Goal: Task Accomplishment & Management: Manage account settings

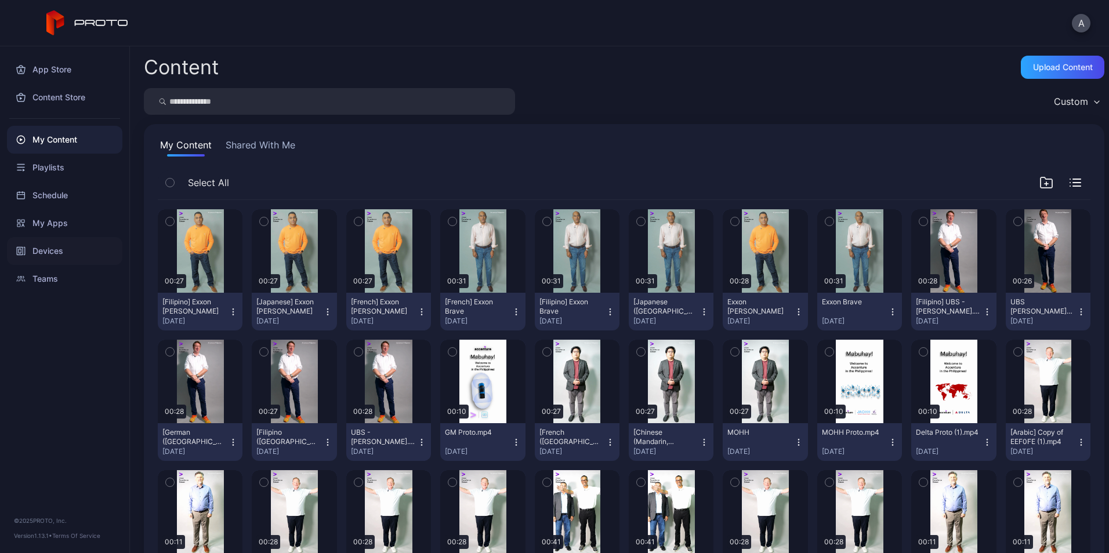
click at [73, 256] on div "Devices" at bounding box center [64, 251] width 115 height 28
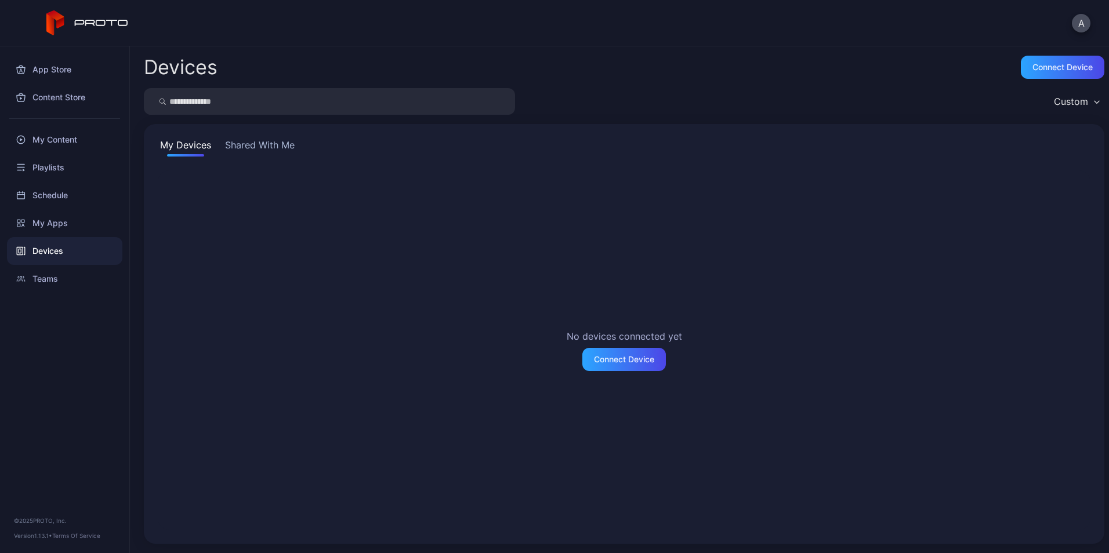
click at [256, 147] on button "Shared With Me" at bounding box center [260, 147] width 74 height 19
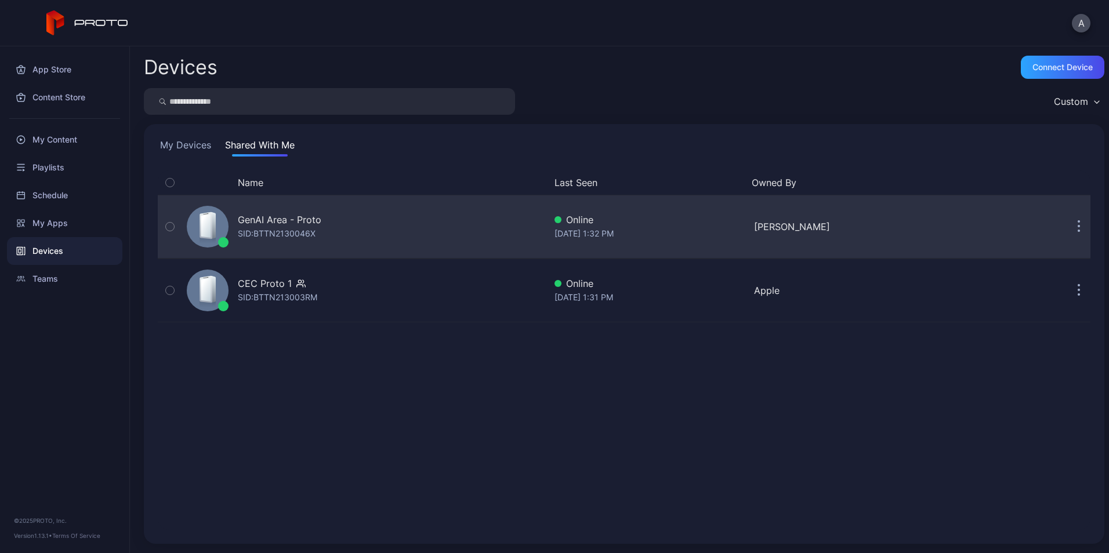
click at [251, 226] on div "GenAI Area - Proto" at bounding box center [280, 220] width 84 height 14
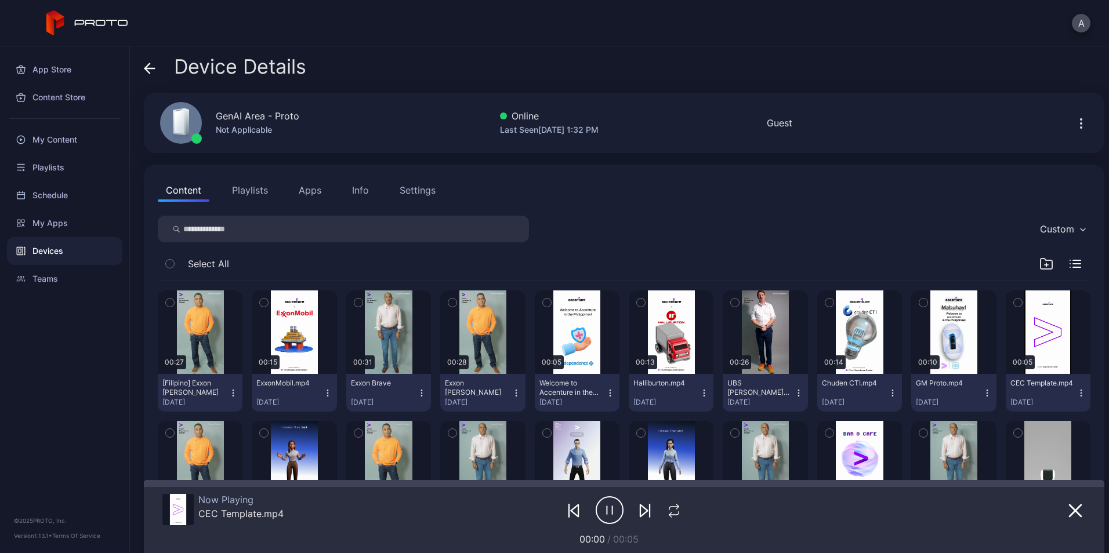
click at [1039, 264] on icon "button" at bounding box center [1046, 264] width 14 height 14
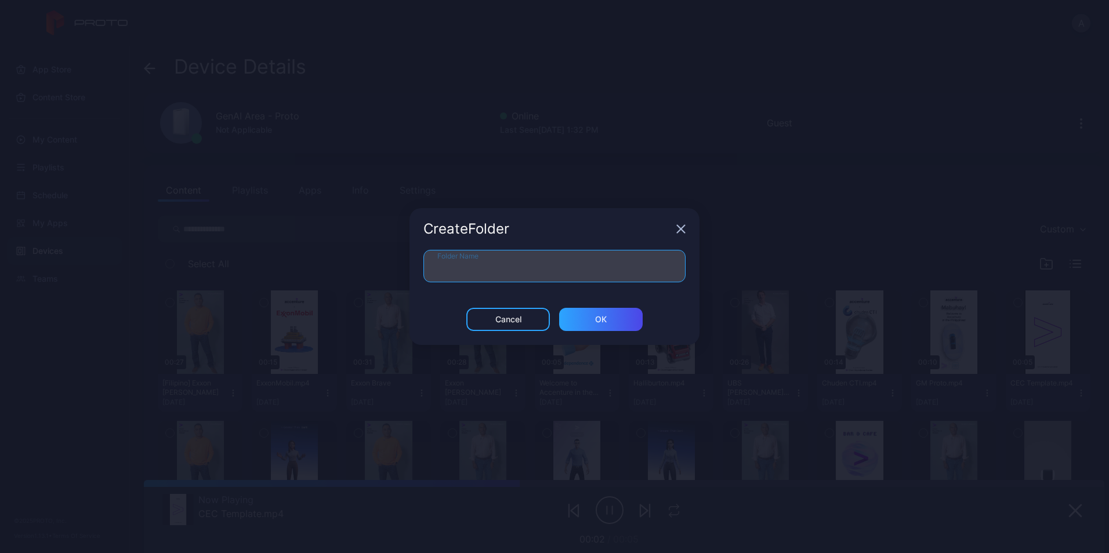
click at [542, 257] on input "Folder Name" at bounding box center [554, 266] width 262 height 32
type input "**********"
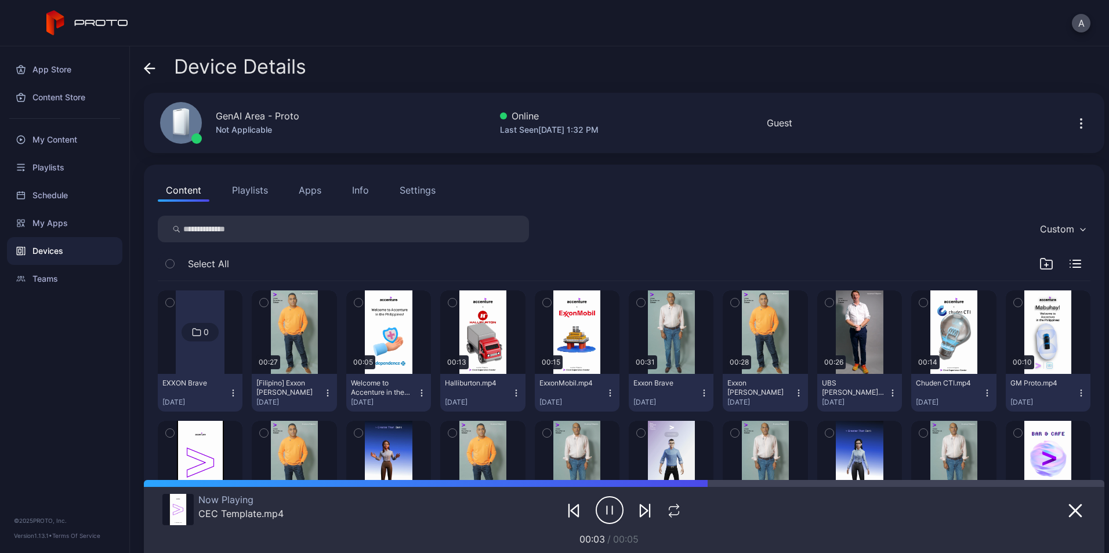
click at [1019, 269] on div "Select All" at bounding box center [624, 267] width 933 height 30
click at [1039, 263] on icon "button" at bounding box center [1046, 264] width 14 height 14
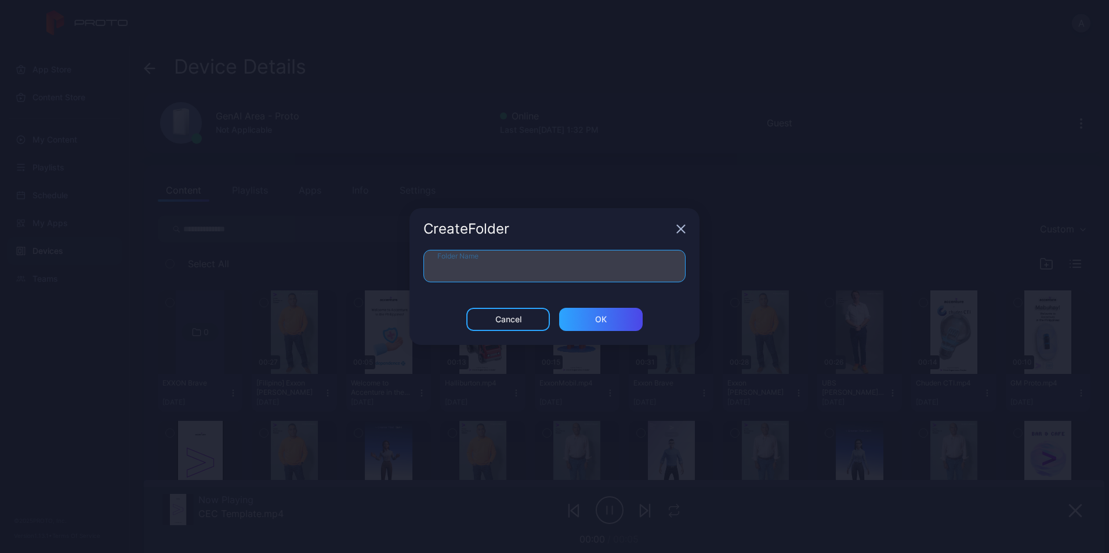
click at [576, 277] on input "Folder Name" at bounding box center [554, 266] width 262 height 32
type input "**********"
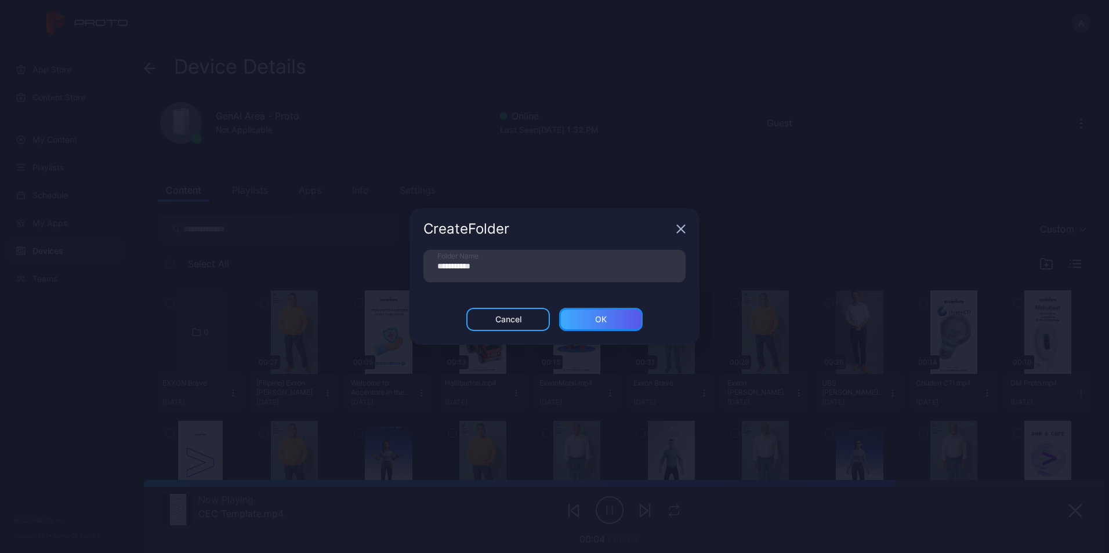
click at [604, 324] on div "ОК" at bounding box center [601, 319] width 12 height 9
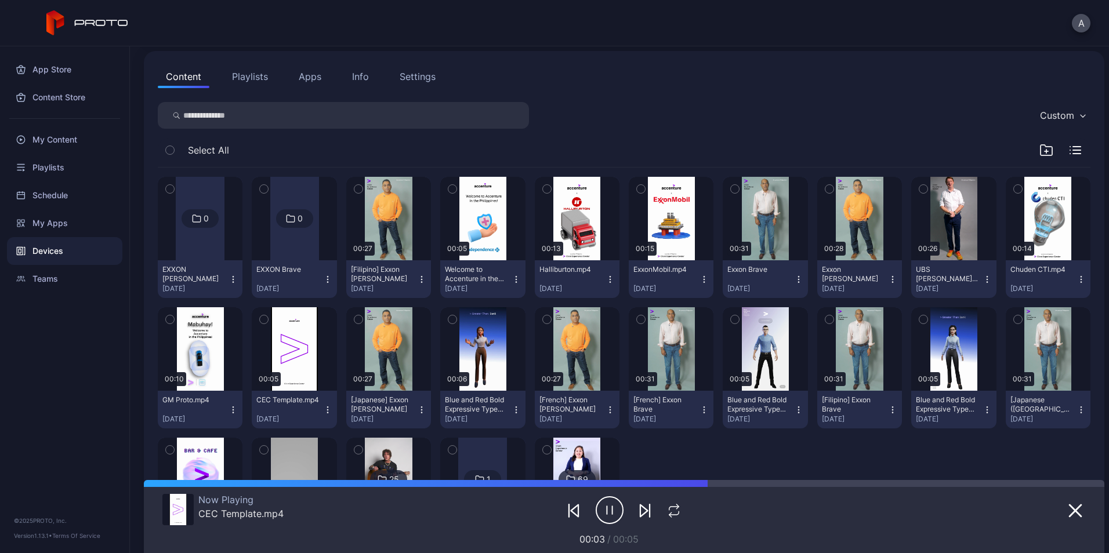
scroll to position [114, 0]
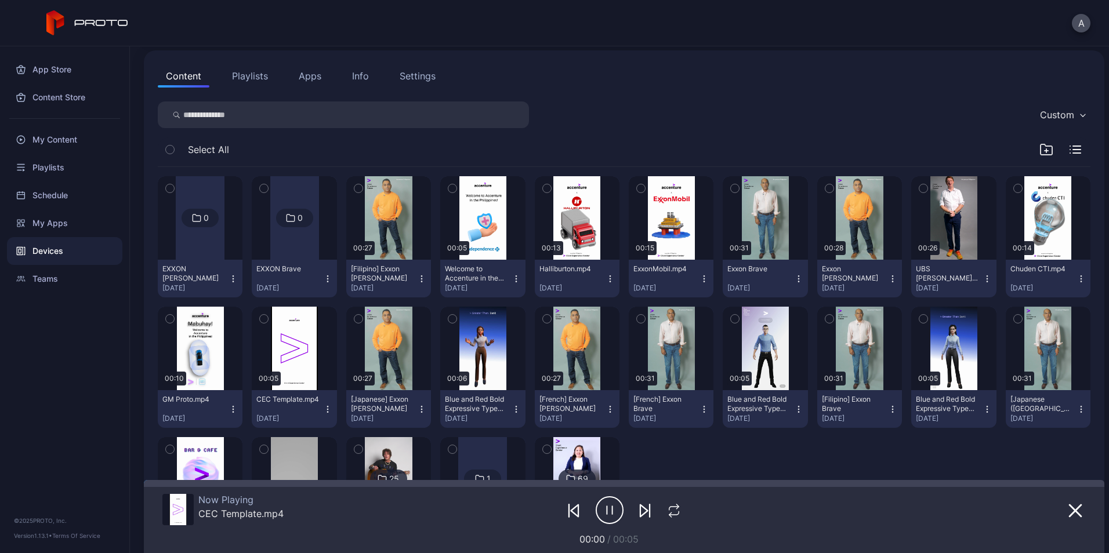
click at [731, 187] on icon "button" at bounding box center [735, 188] width 8 height 13
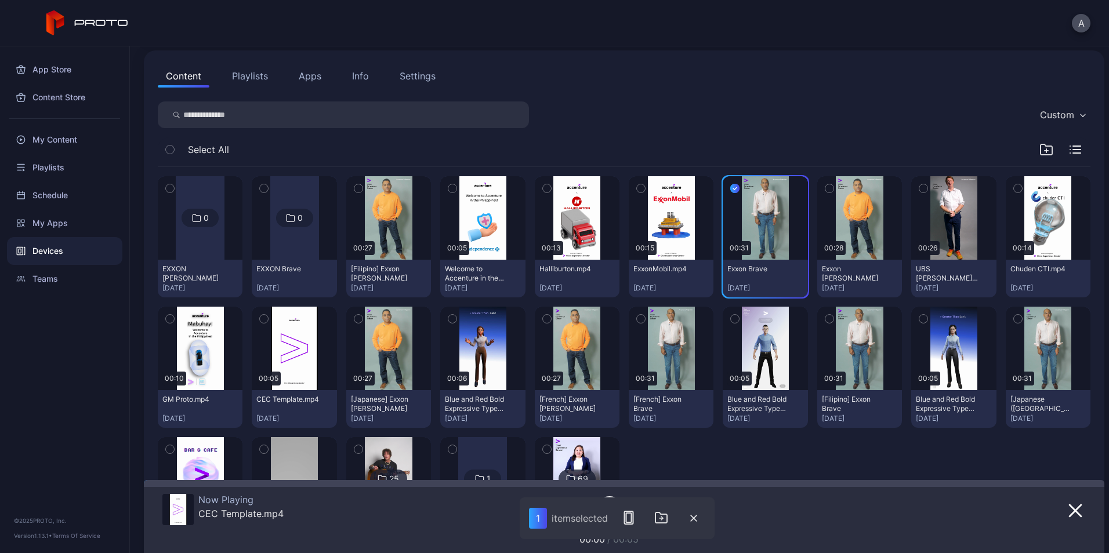
click at [637, 316] on icon "button" at bounding box center [641, 319] width 8 height 13
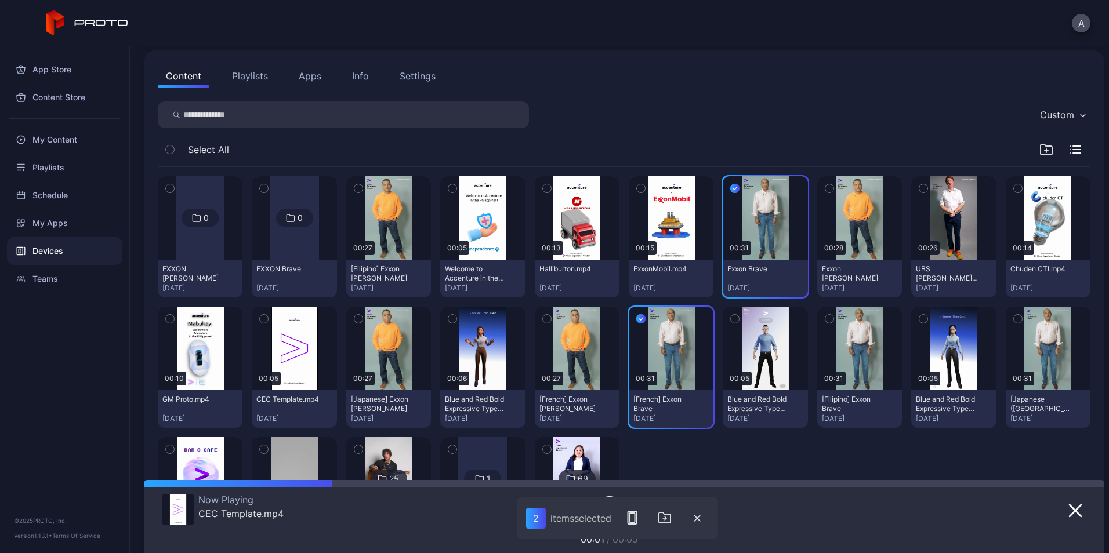
click at [825, 323] on icon "button" at bounding box center [829, 319] width 8 height 13
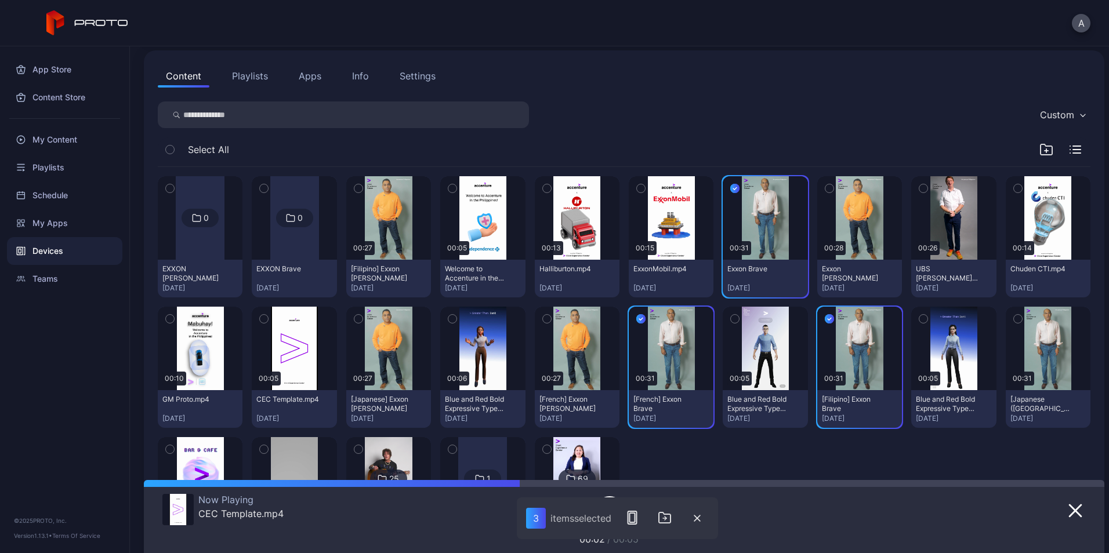
click at [1014, 317] on icon "button" at bounding box center [1018, 319] width 8 height 13
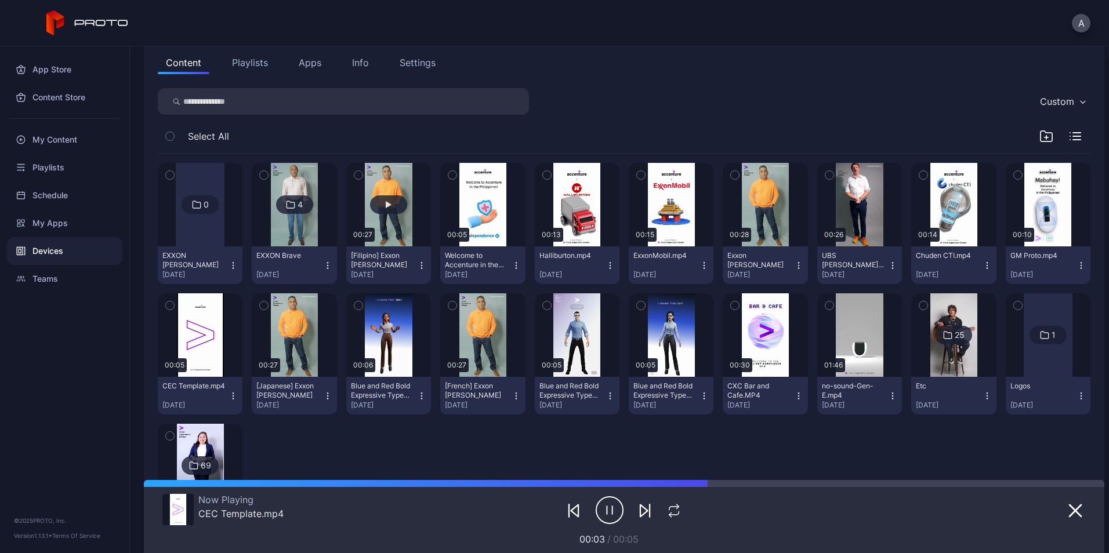
scroll to position [136, 0]
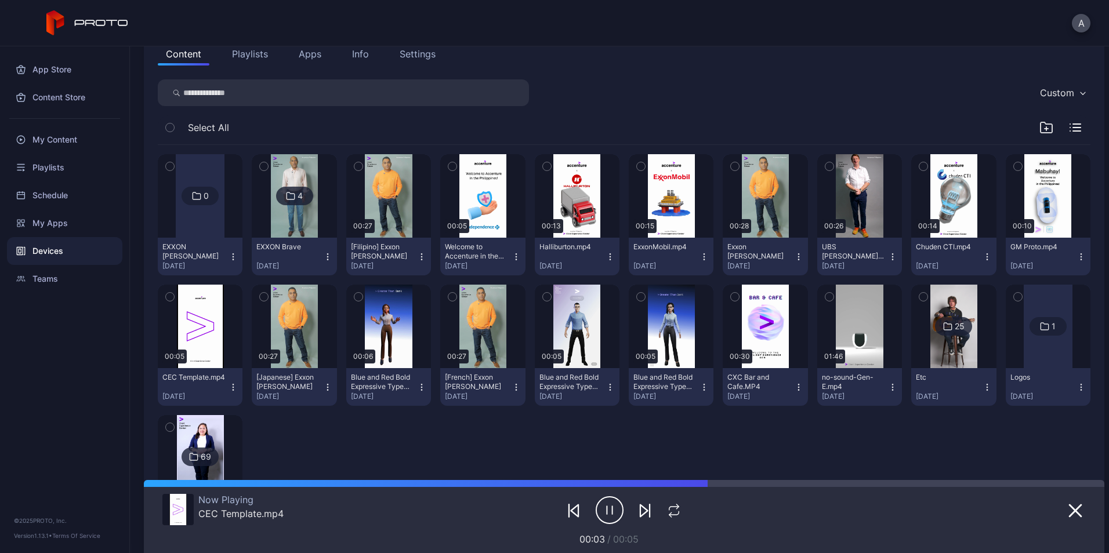
click at [354, 168] on icon "button" at bounding box center [358, 166] width 8 height 13
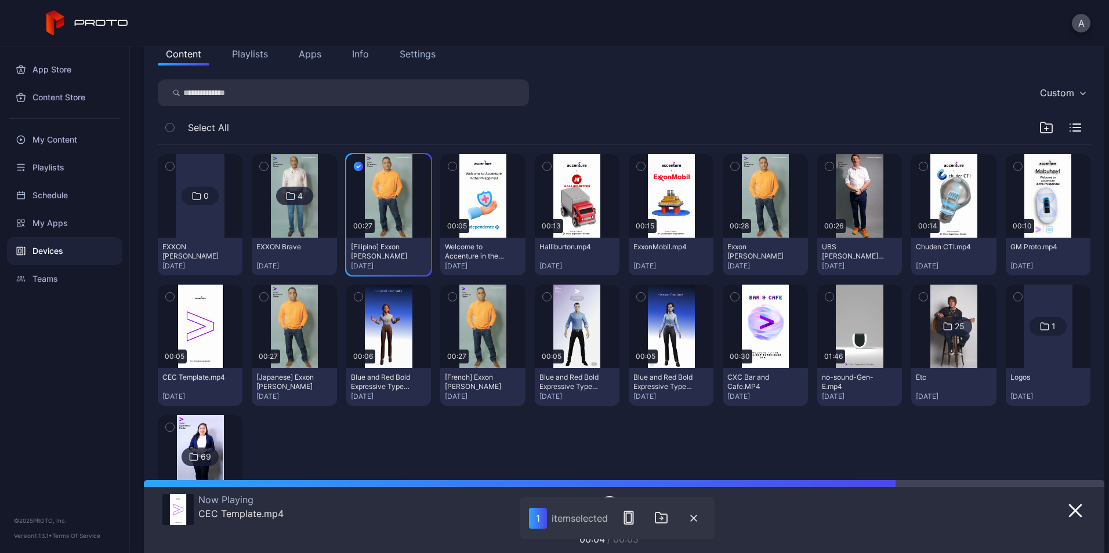
click at [261, 296] on icon "button" at bounding box center [264, 297] width 8 height 13
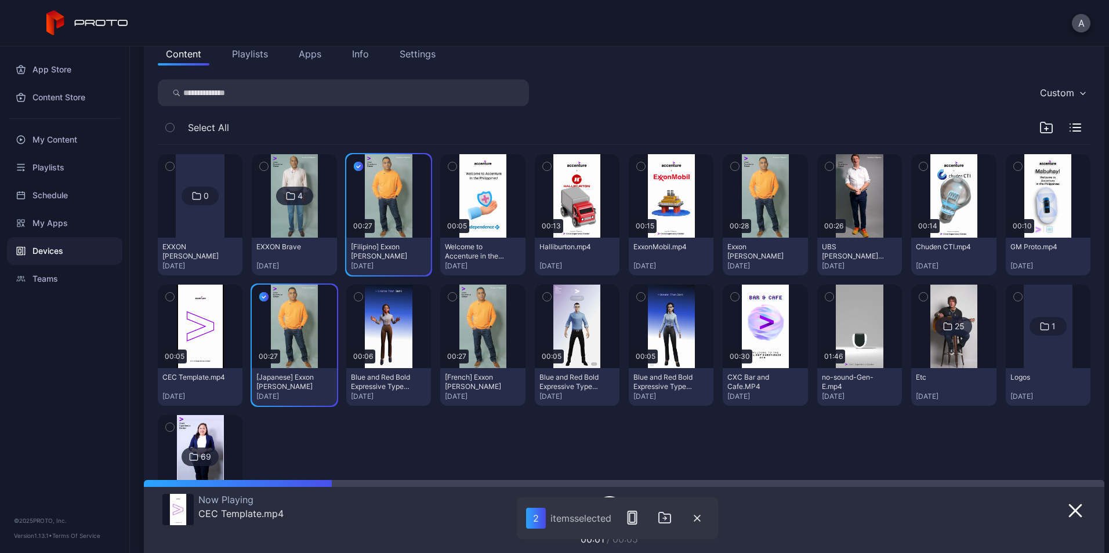
click at [450, 299] on icon "button" at bounding box center [452, 297] width 8 height 13
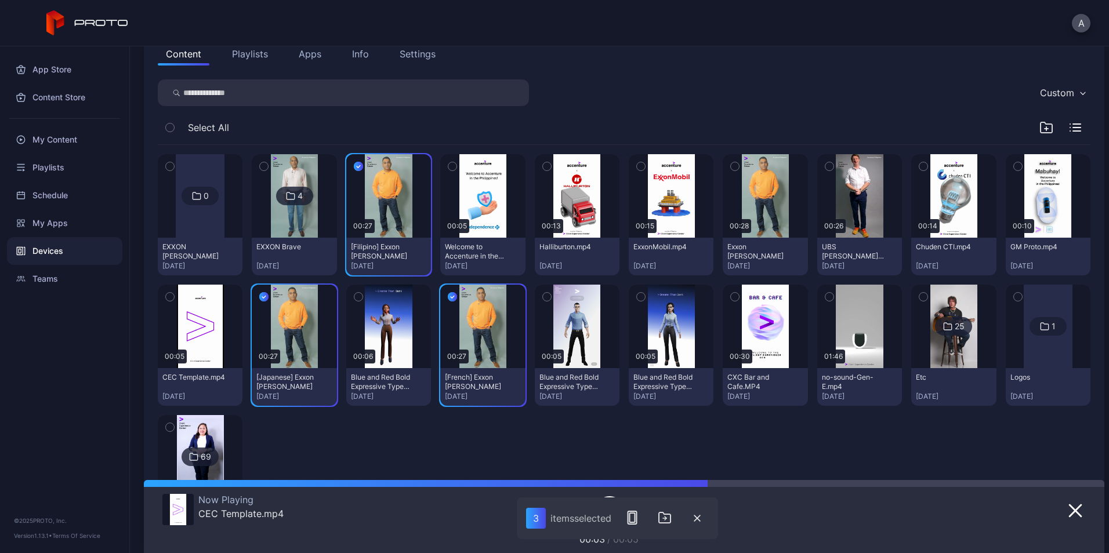
click at [731, 166] on icon "button" at bounding box center [735, 166] width 8 height 13
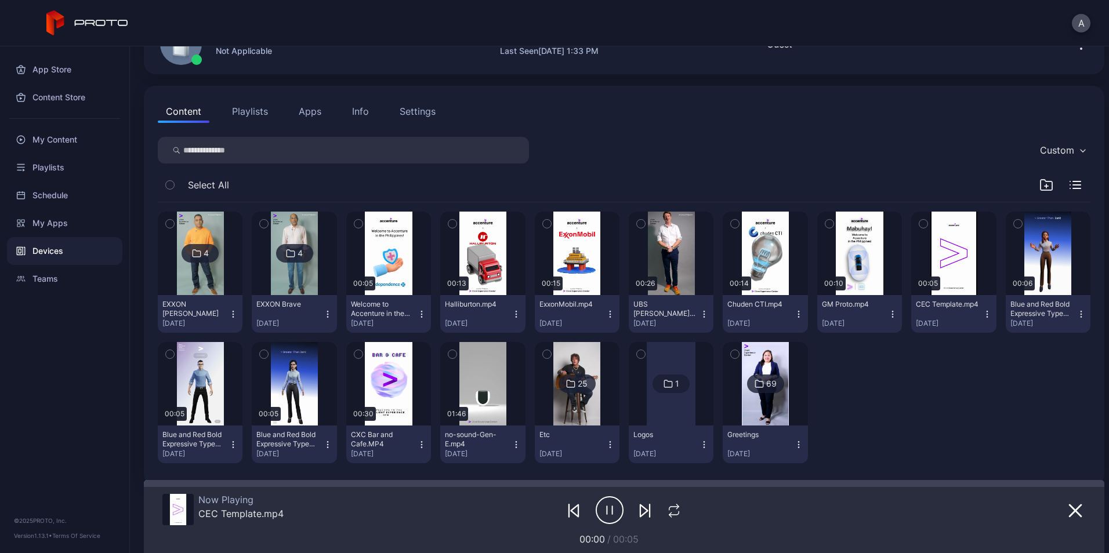
scroll to position [79, 0]
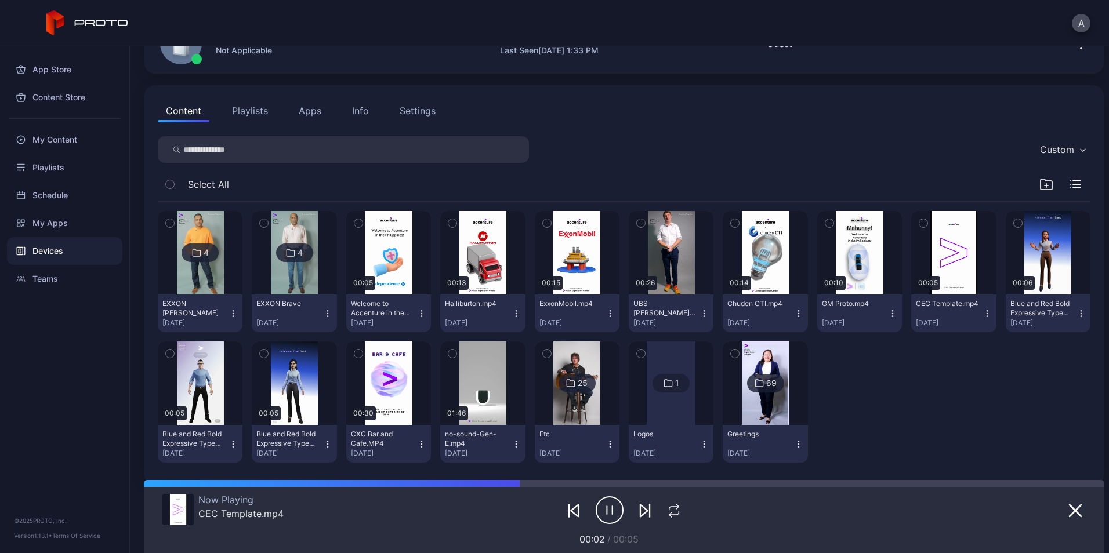
click at [258, 104] on button "Playlists" at bounding box center [250, 110] width 52 height 23
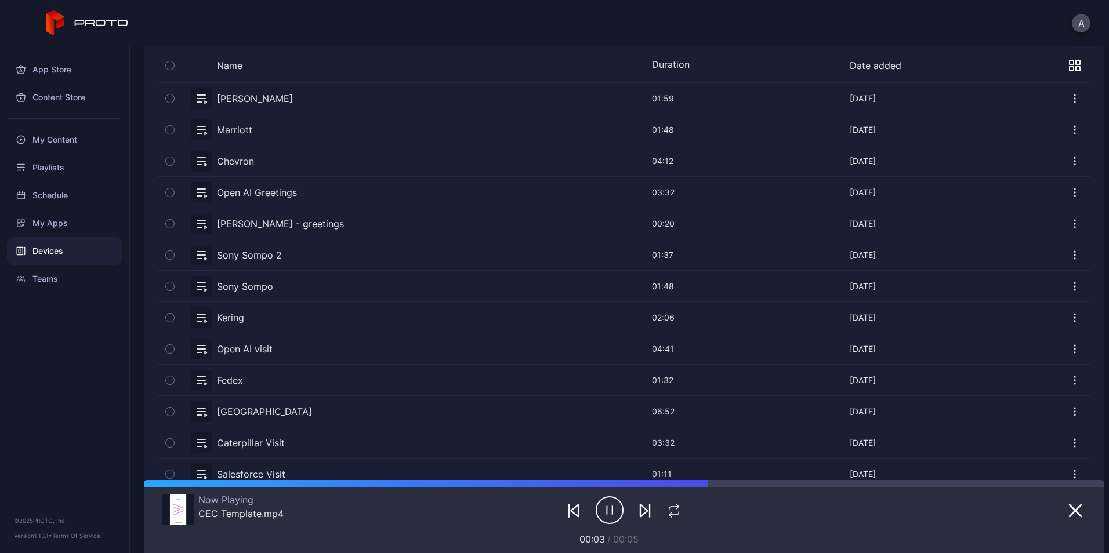
scroll to position [0, 0]
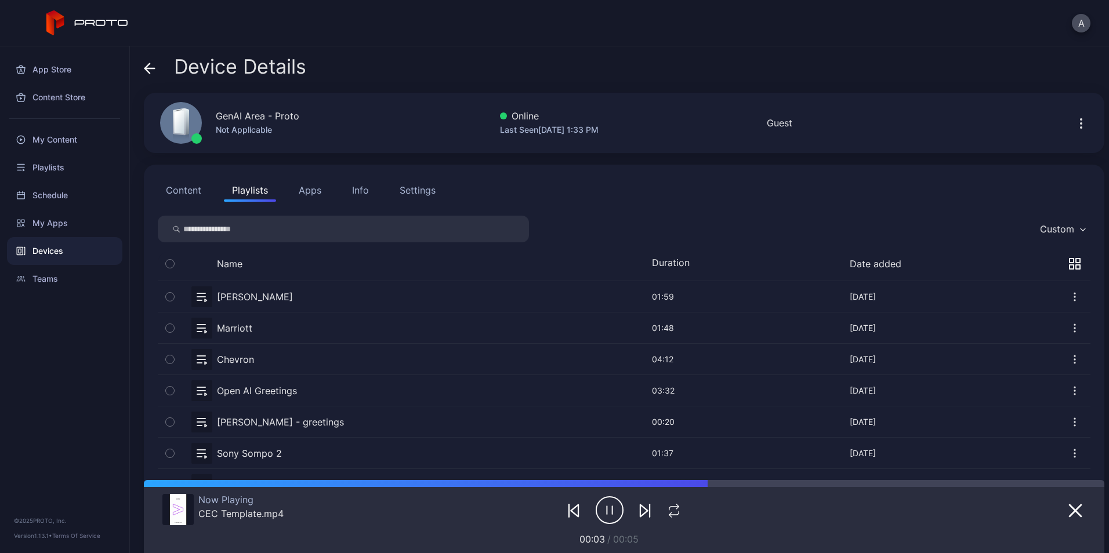
click at [196, 190] on button "Content" at bounding box center [184, 190] width 52 height 23
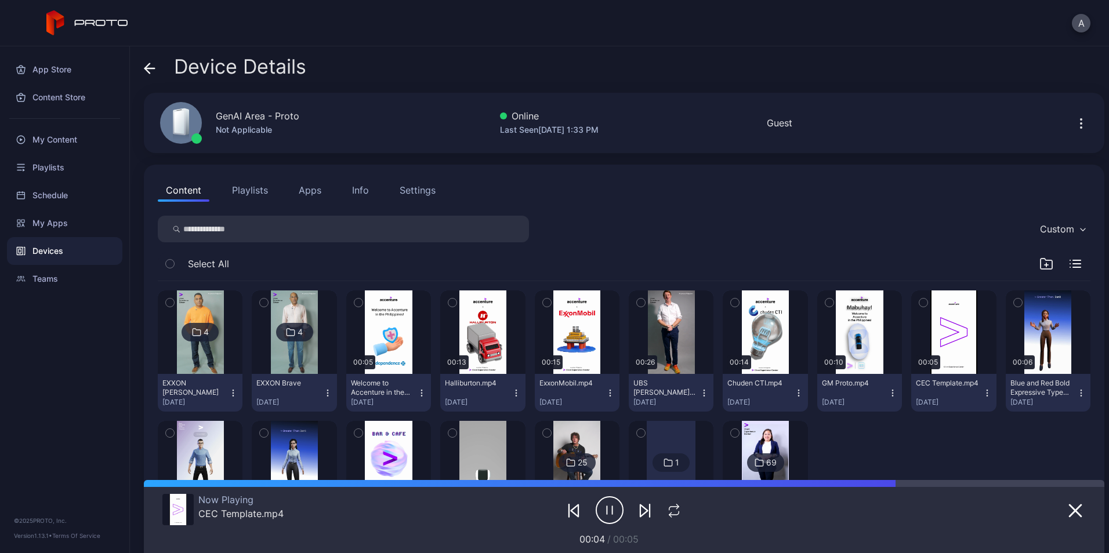
click at [189, 350] on img at bounding box center [200, 333] width 47 height 84
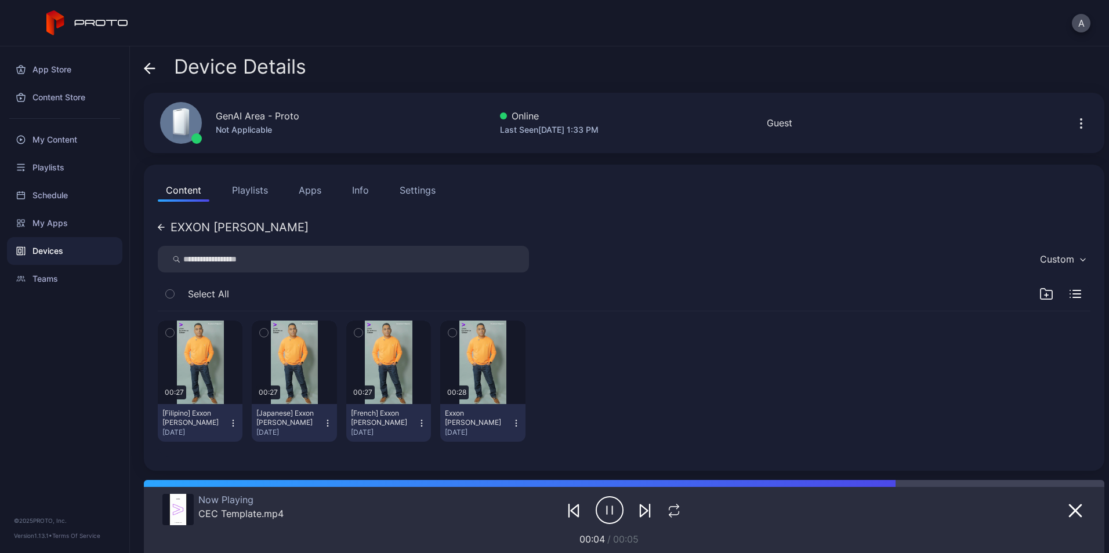
click at [159, 224] on icon at bounding box center [161, 227] width 7 height 7
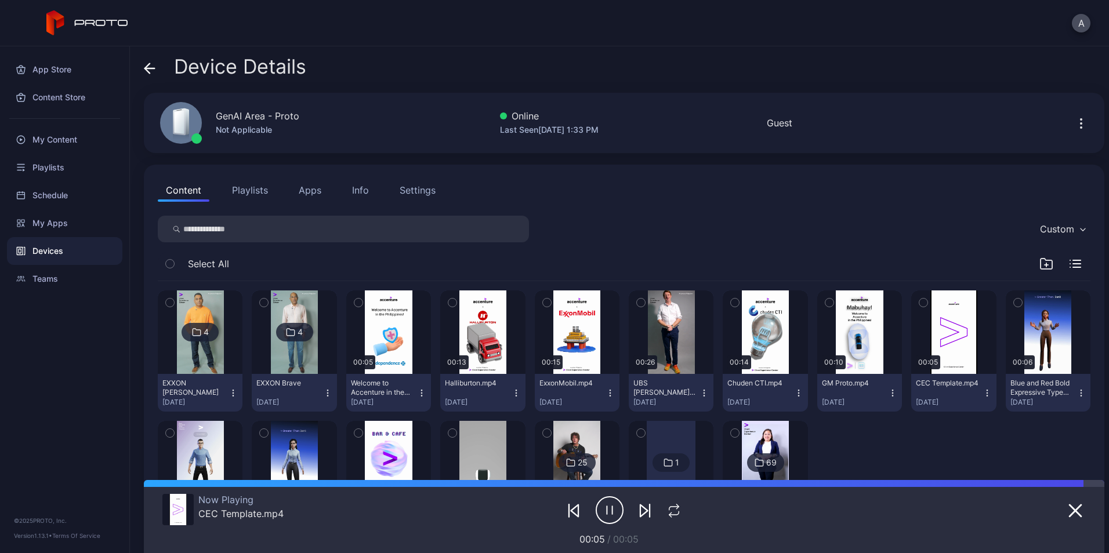
click at [280, 314] on img at bounding box center [294, 333] width 47 height 84
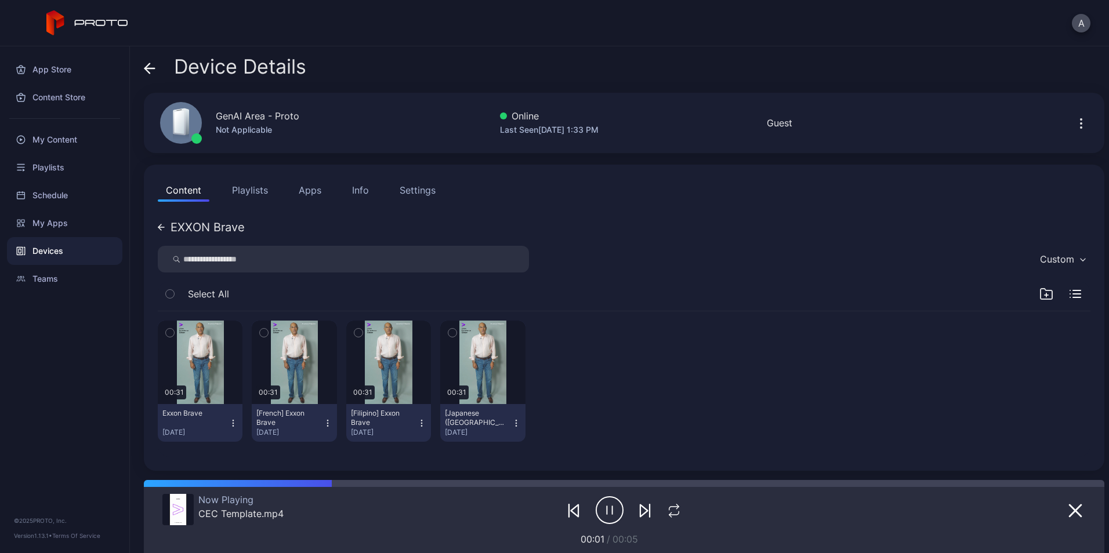
click at [166, 231] on div "EXXON Brave" at bounding box center [201, 228] width 87 height 12
